Goal: Check status

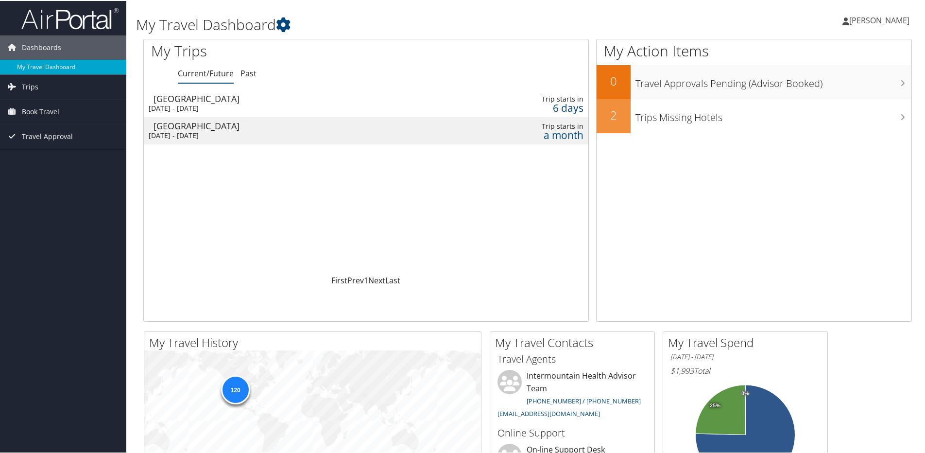
click at [226, 98] on div "[GEOGRAPHIC_DATA]" at bounding box center [295, 97] width 282 height 9
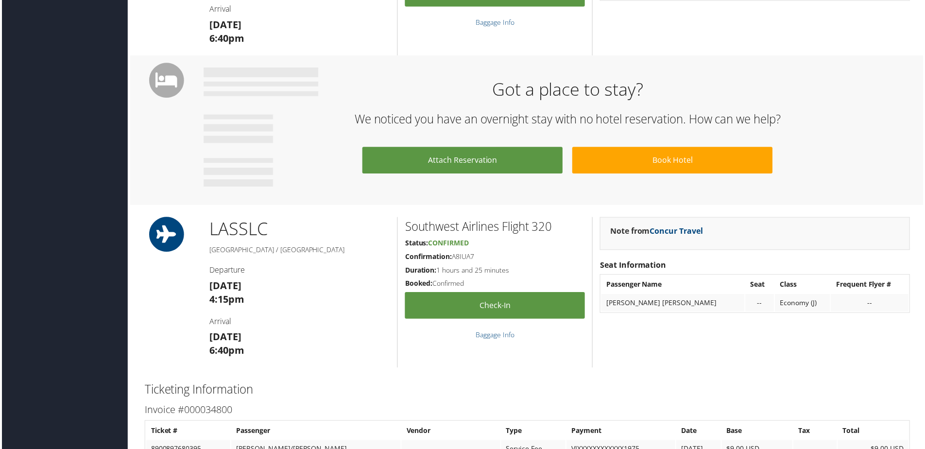
scroll to position [534, 0]
